Goal: Task Accomplishment & Management: Complete application form

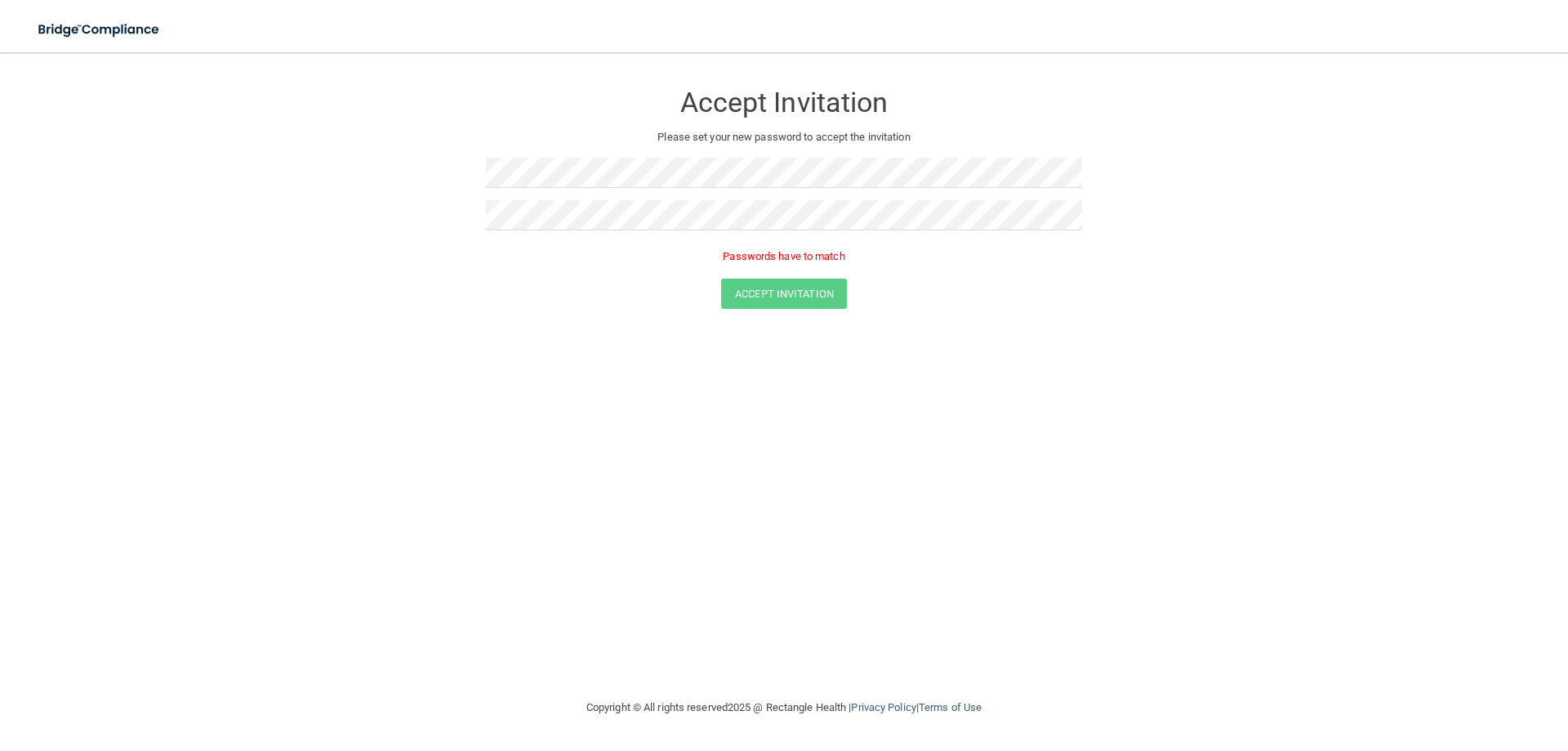
click at [288, 557] on div "Accept Invitation Please set your new password to accept the invitation Passwor…" at bounding box center [784, 375] width 1503 height 613
click at [761, 279] on button "Accept Invitation" at bounding box center [784, 270] width 126 height 30
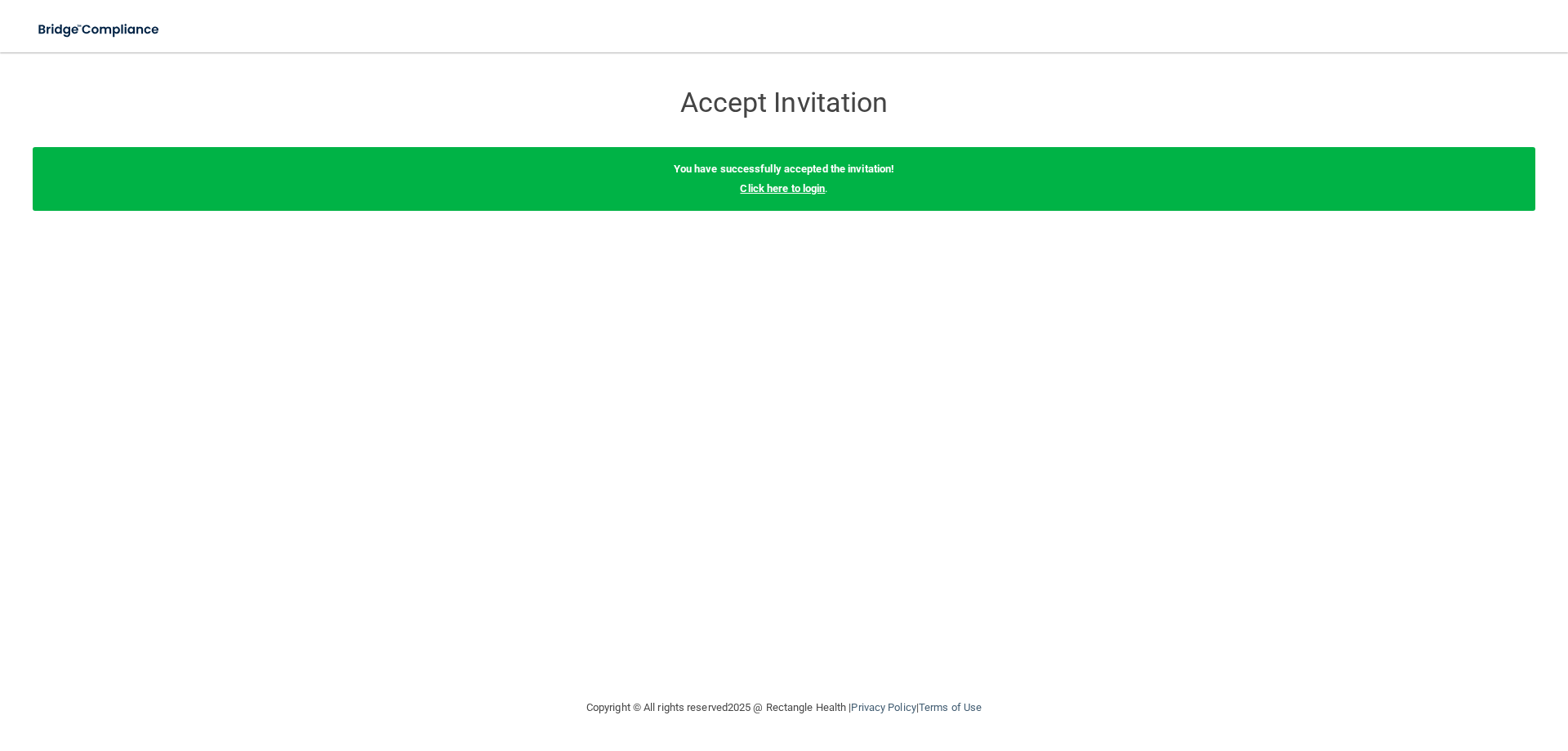
click at [800, 191] on link "Click here to login" at bounding box center [782, 188] width 85 height 12
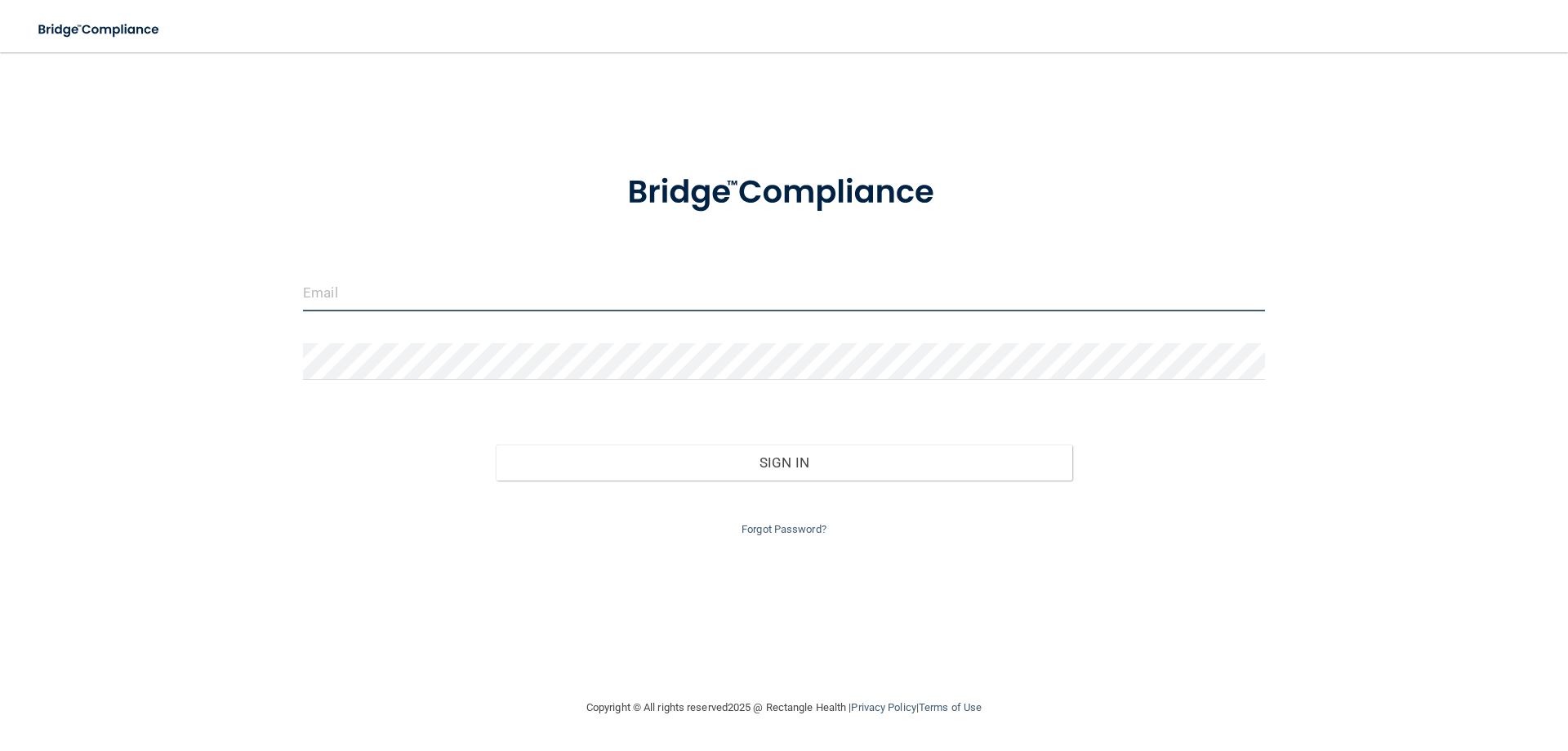
click at [526, 303] on input "email" at bounding box center [784, 292] width 962 height 36
type input "[EMAIL_ADDRESS][DOMAIN_NAME]"
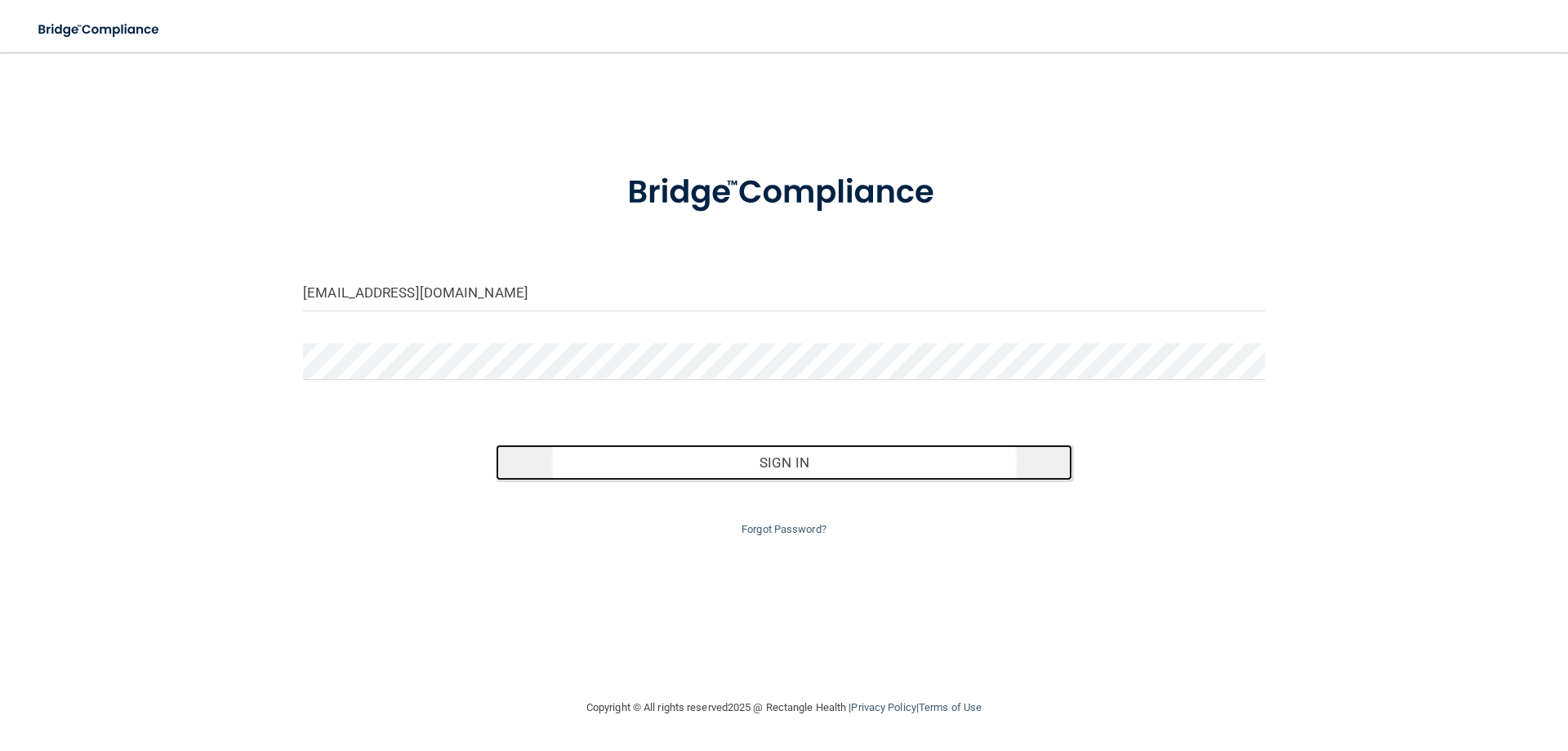
click at [648, 453] on button "Sign In" at bounding box center [784, 462] width 577 height 35
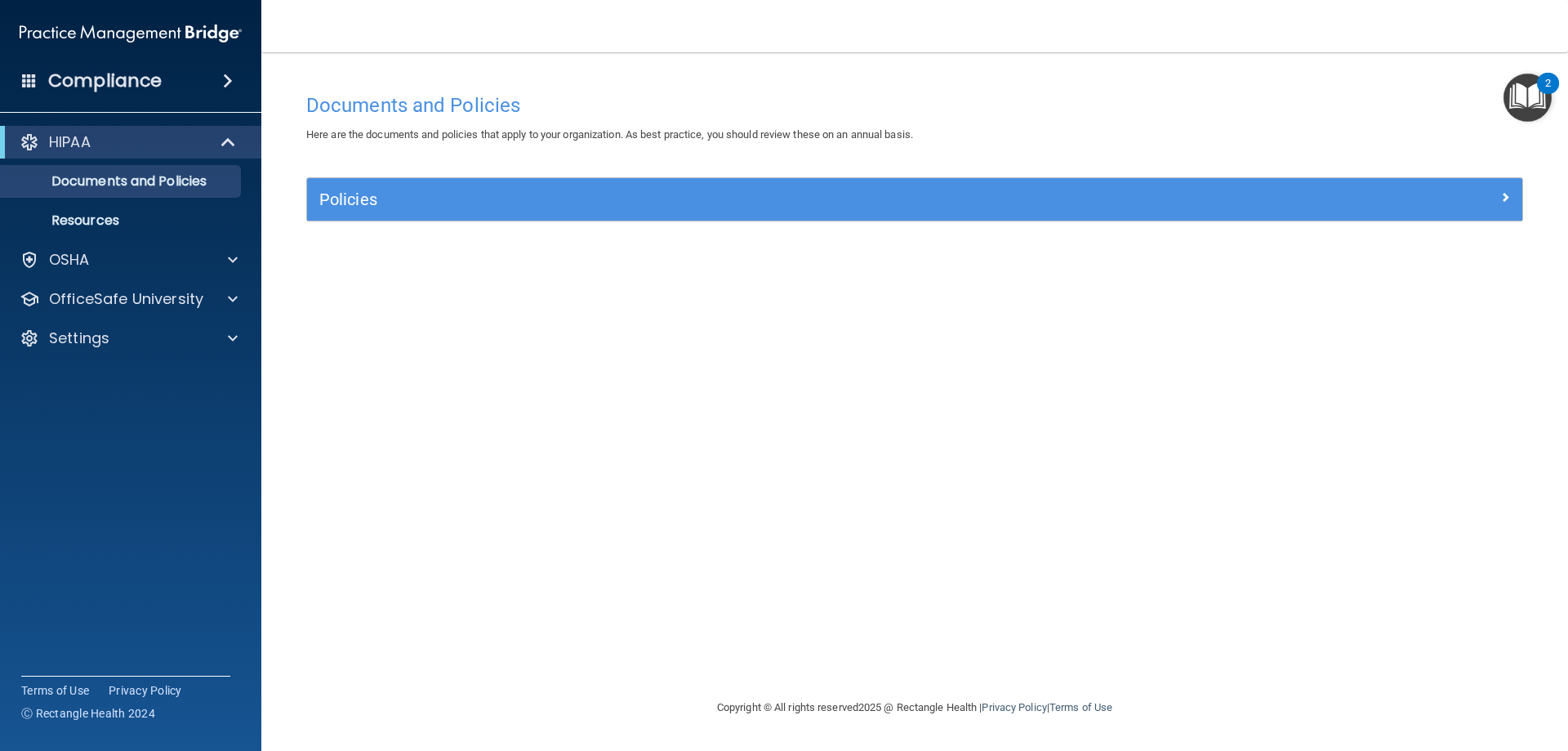
click at [104, 164] on ul "Documents and Policies Report an Incident Business Associates Emergency Plannin…" at bounding box center [132, 198] width 296 height 78
click at [120, 239] on div "HIPAA Documents and Policies Report an Incident Business Associates Emergency P…" at bounding box center [131, 244] width 262 height 248
